Goal: Communication & Community: Ask a question

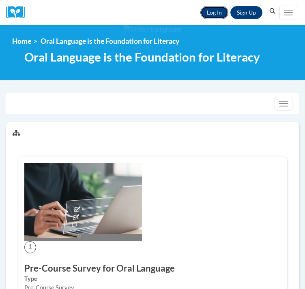
click at [219, 19] on link "Log In" at bounding box center [214, 12] width 28 height 13
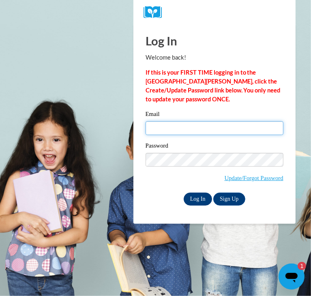
type input "[EMAIL_ADDRESS][DOMAIN_NAME]"
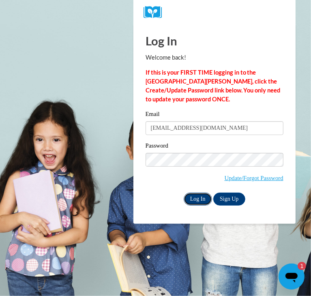
click at [189, 201] on input "Log In" at bounding box center [198, 199] width 28 height 13
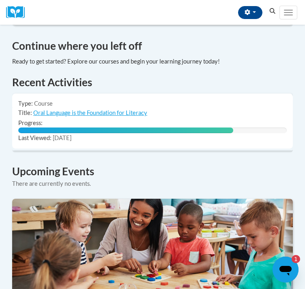
scroll to position [569, 0]
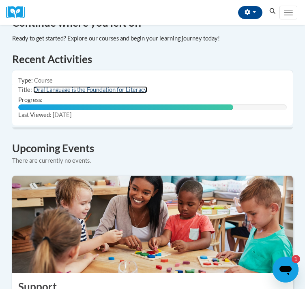
click at [105, 93] on link "Oral Language is the Foundation for Literacy" at bounding box center [90, 89] width 114 height 7
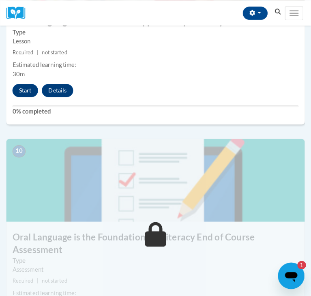
scroll to position [1950, 0]
click at [25, 95] on button "Start" at bounding box center [24, 88] width 25 height 13
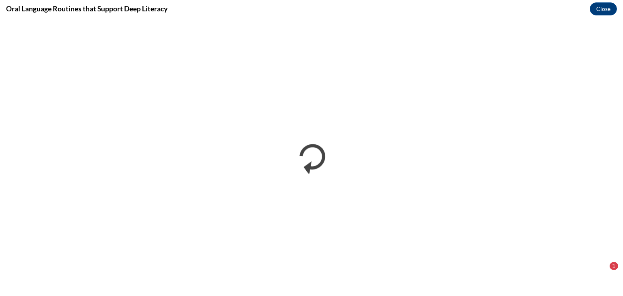
scroll to position [0, 0]
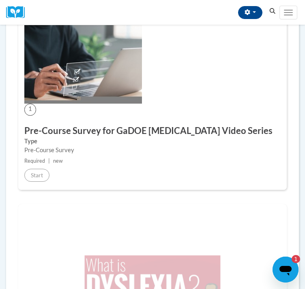
click at [109, 54] on img at bounding box center [83, 64] width 118 height 79
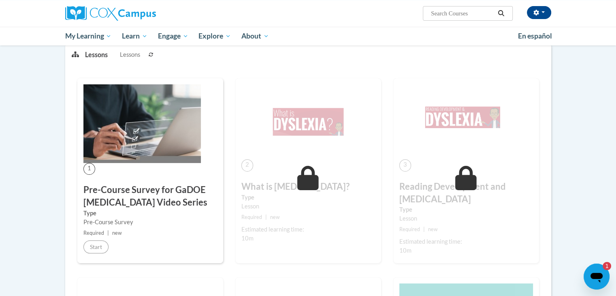
scroll to position [108, 0]
click at [153, 50] on button at bounding box center [151, 54] width 10 height 20
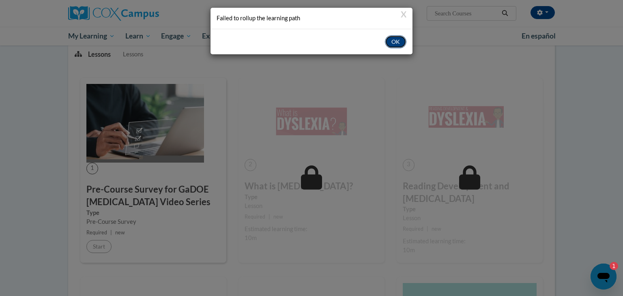
click at [304, 38] on button "OK" at bounding box center [395, 41] width 21 height 13
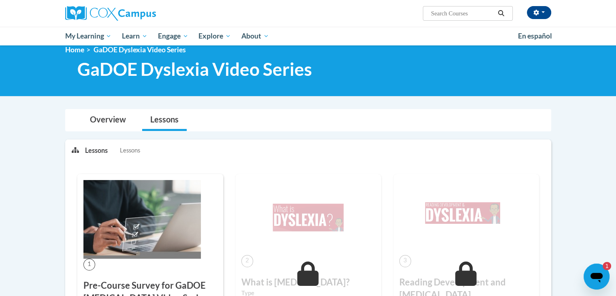
scroll to position [0, 0]
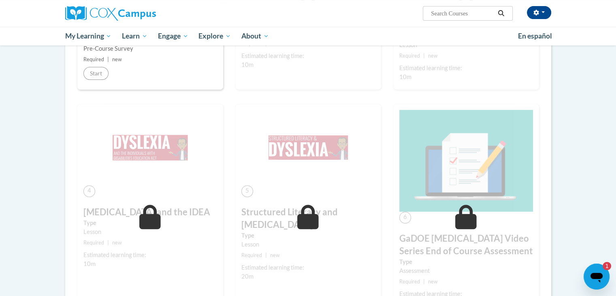
click at [598, 277] on icon "Open messaging window, 1 unread message" at bounding box center [597, 278] width 12 height 10
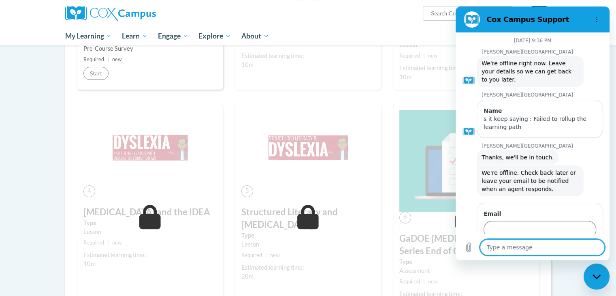
type textarea "x"
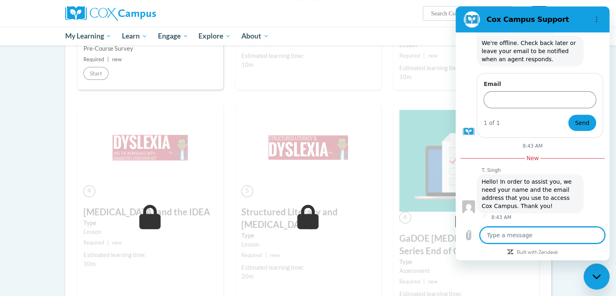
type textarea "M"
type textarea "x"
type textarea "Ma"
type textarea "x"
type textarea "Mad"
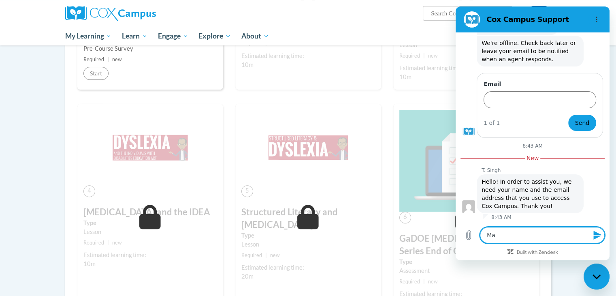
type textarea "x"
type textarea "Madi"
type textarea "x"
type textarea "Madis"
type textarea "x"
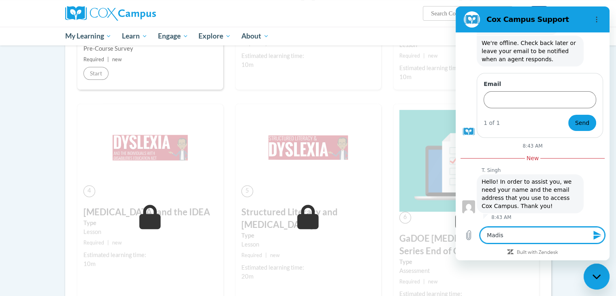
type textarea "Madisy"
type textarea "x"
type textarea "Madisyn"
type textarea "x"
type textarea "Madisyn"
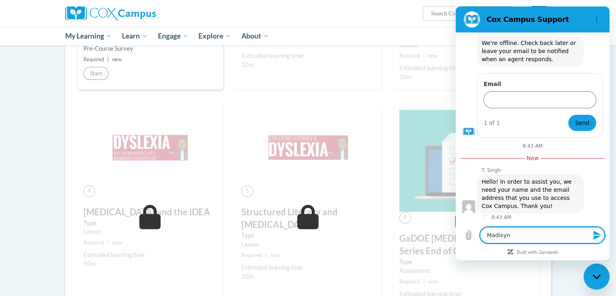
type textarea "x"
type textarea "Madisyn S"
type textarea "x"
type textarea "Madisyn St"
type textarea "x"
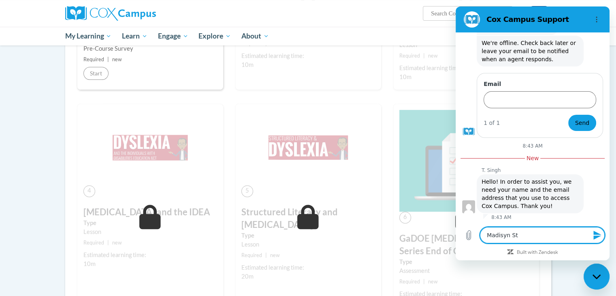
type textarea "Madisyn Sto"
type textarea "x"
type textarea "Madisyn Stor"
type textarea "x"
type textarea "[PERSON_NAME]"
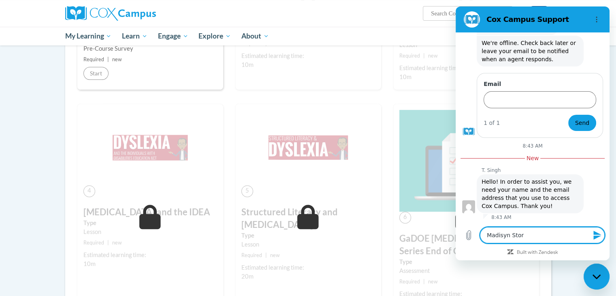
type textarea "x"
type textarea "[PERSON_NAME]"
type textarea "x"
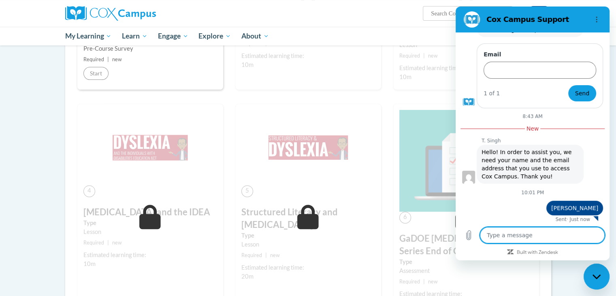
type textarea "m"
type textarea "x"
type textarea "me"
type textarea "x"
type textarea "mes"
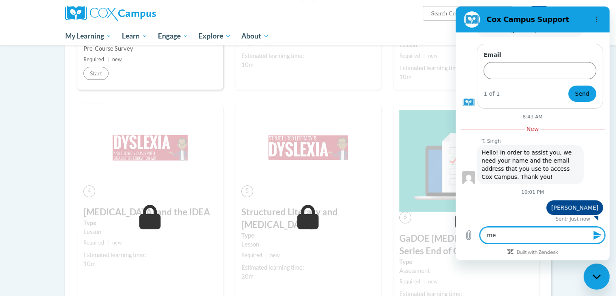
type textarea "x"
type textarea "mest"
type textarea "x"
type textarea "mesto"
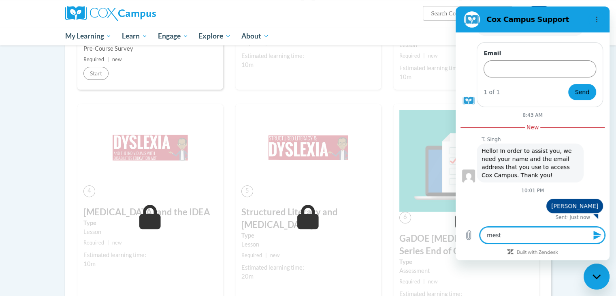
type textarea "x"
type textarea "mestor"
type textarea "x"
type textarea "mestori"
type textarea "x"
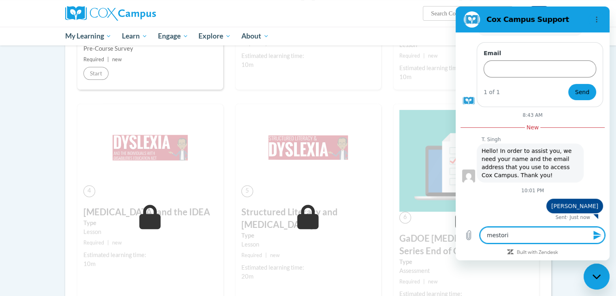
type textarea "mestori@"
type textarea "x"
type textarea "mestori@s"
type textarea "x"
type textarea "mestori@su"
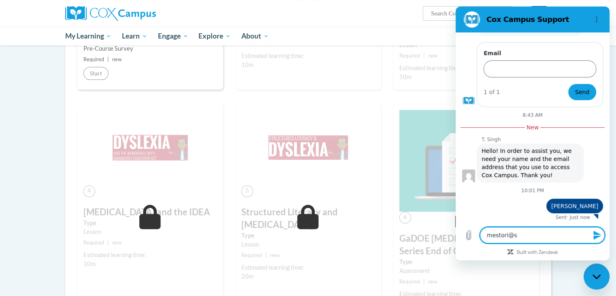
type textarea "x"
type textarea "mestori@sun"
type textarea "x"
type textarea "mestori@sunp"
type textarea "x"
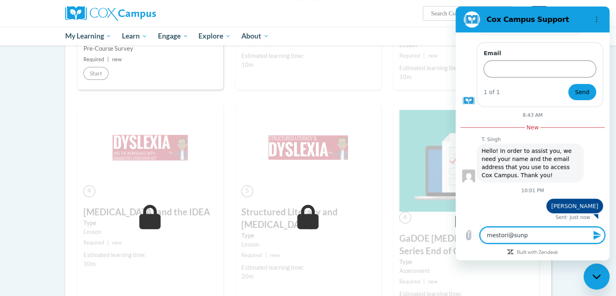
type textarea "mestori@sunpr"
type textarea "x"
type textarea "mestori@sunpra"
type textarea "x"
type textarea "mestori@sunprai"
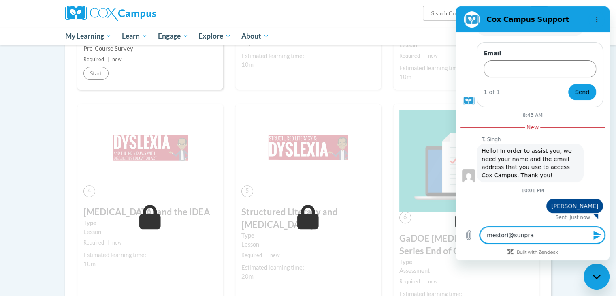
type textarea "x"
type textarea "mestori@sunprair"
type textarea "x"
type textarea "mestori@sunprairi"
type textarea "x"
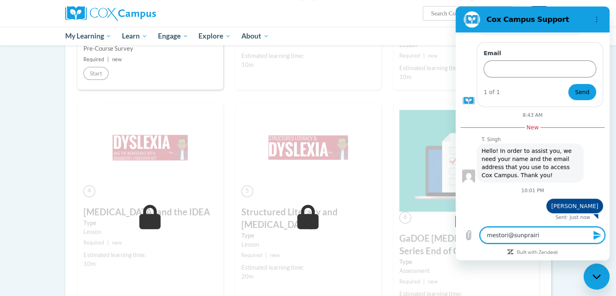
type textarea "mestori@sunprairie"
type textarea "x"
type textarea "mestori@sunprairies"
type textarea "x"
type textarea "mestori@sunprairiesc"
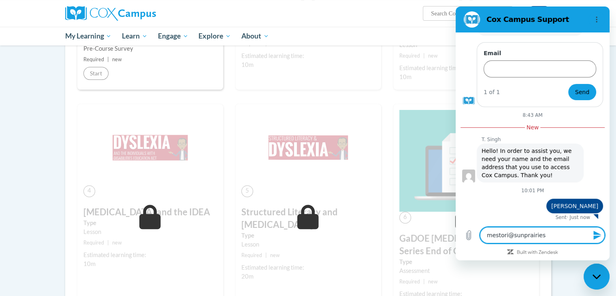
type textarea "x"
type textarea "mestori@sunprairiesch"
type textarea "x"
type textarea "mestori@sunprairiescho"
type textarea "x"
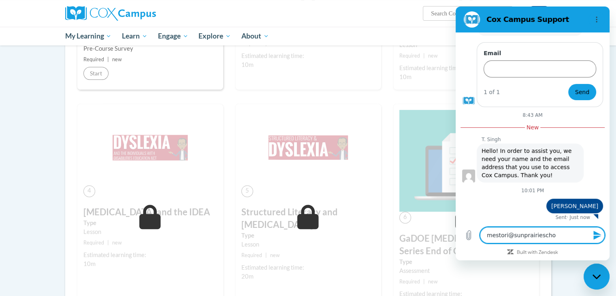
type textarea "mestori@sunprairieschoo"
type textarea "x"
type textarea "mestori@sunprairieschool"
type textarea "x"
type textarea "mestori@sunprairieschools"
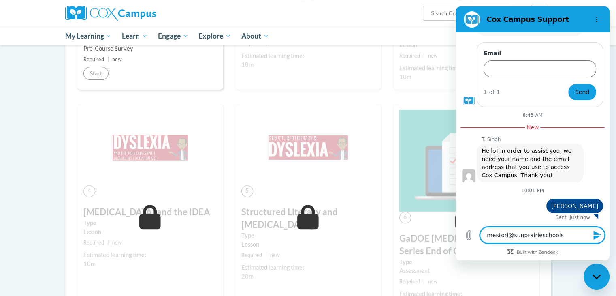
type textarea "x"
type textarea "mestori@sunprairieschools"
type textarea "x"
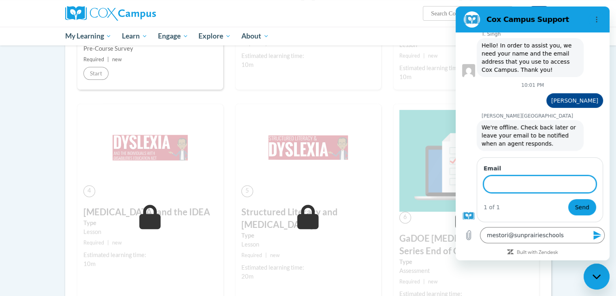
scroll to position [265, 0]
click at [569, 199] on button "Send" at bounding box center [583, 207] width 28 height 16
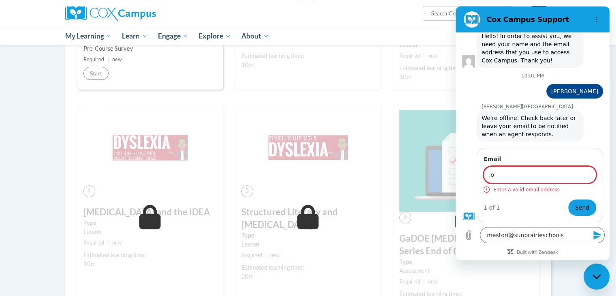
type input "."
type input "[EMAIL_ADDRESS][DOMAIN_NAME]"
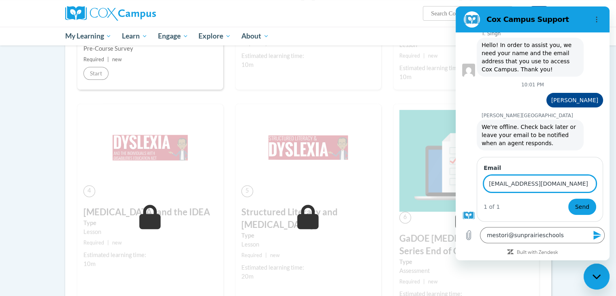
scroll to position [265, 0]
click at [569, 199] on button "Send" at bounding box center [583, 207] width 28 height 16
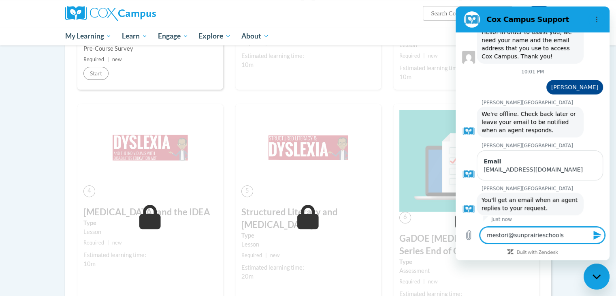
scroll to position [281, 0]
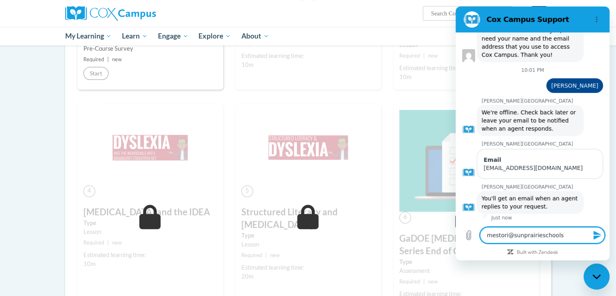
click at [591, 273] on div "Close messaging window" at bounding box center [597, 276] width 24 height 24
type textarea "x"
